Goal: Task Accomplishment & Management: Manage account settings

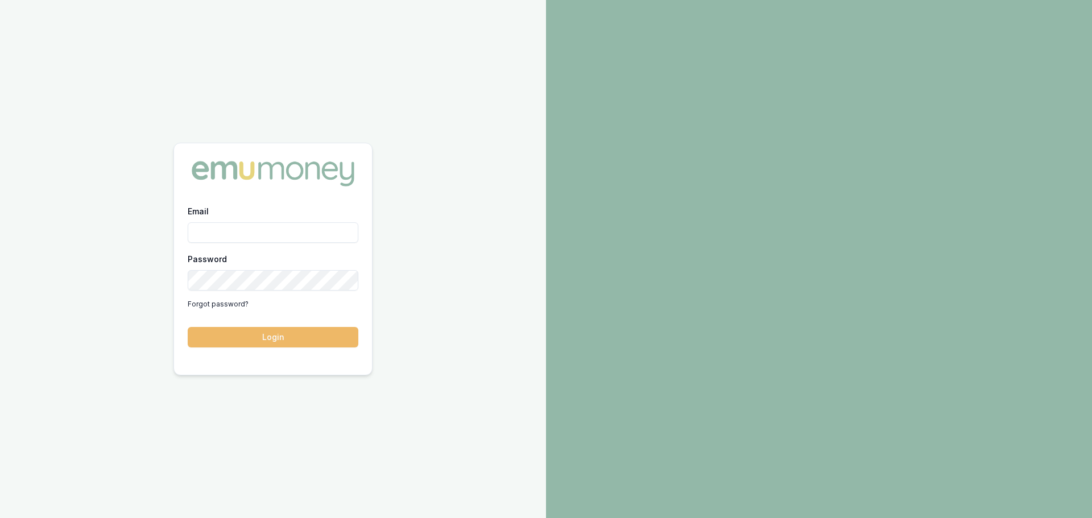
type input "[PERSON_NAME][EMAIL_ADDRESS][PERSON_NAME][DOMAIN_NAME]"
click at [264, 332] on button "Login" at bounding box center [273, 337] width 171 height 20
